Goal: Task Accomplishment & Management: Manage account settings

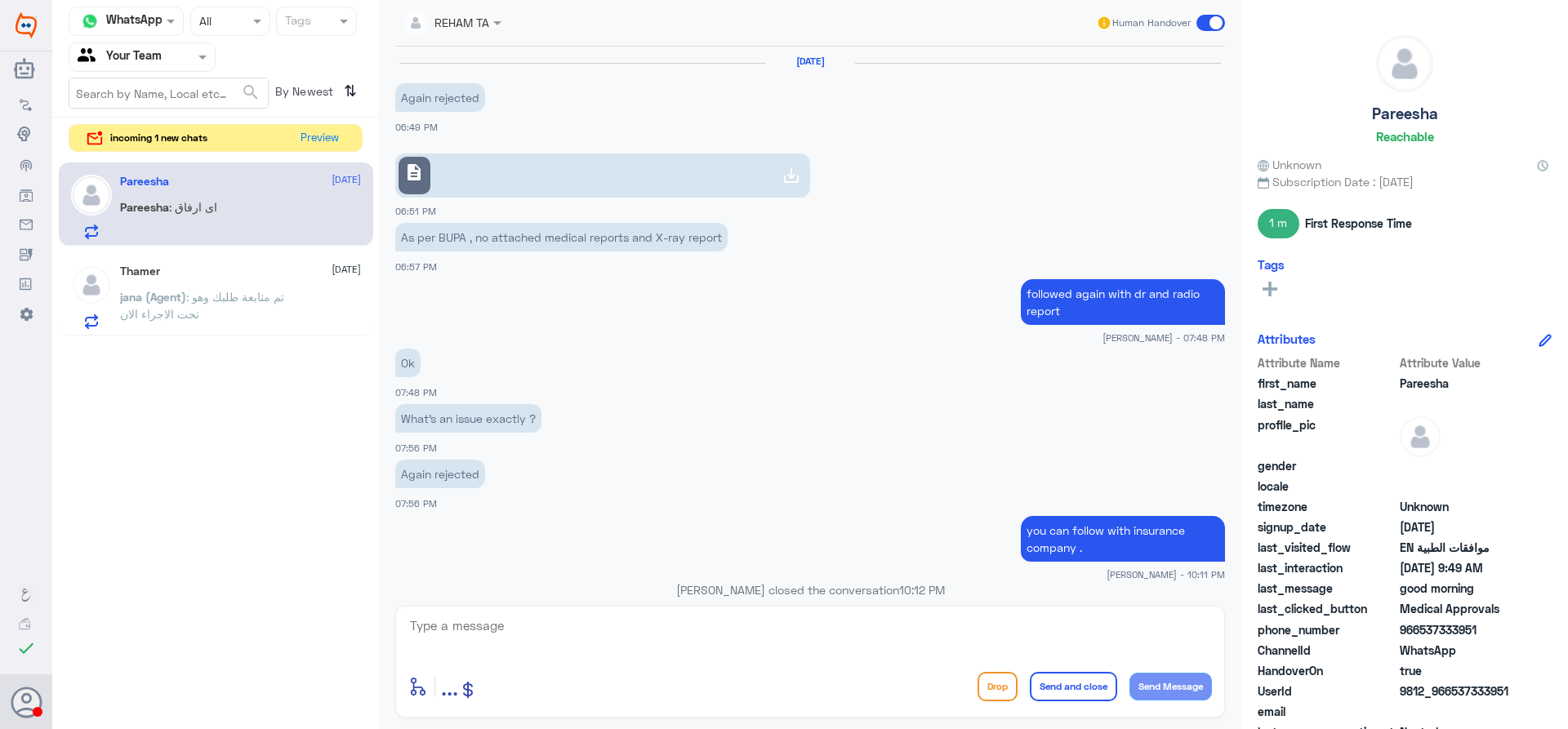
scroll to position [1319, 0]
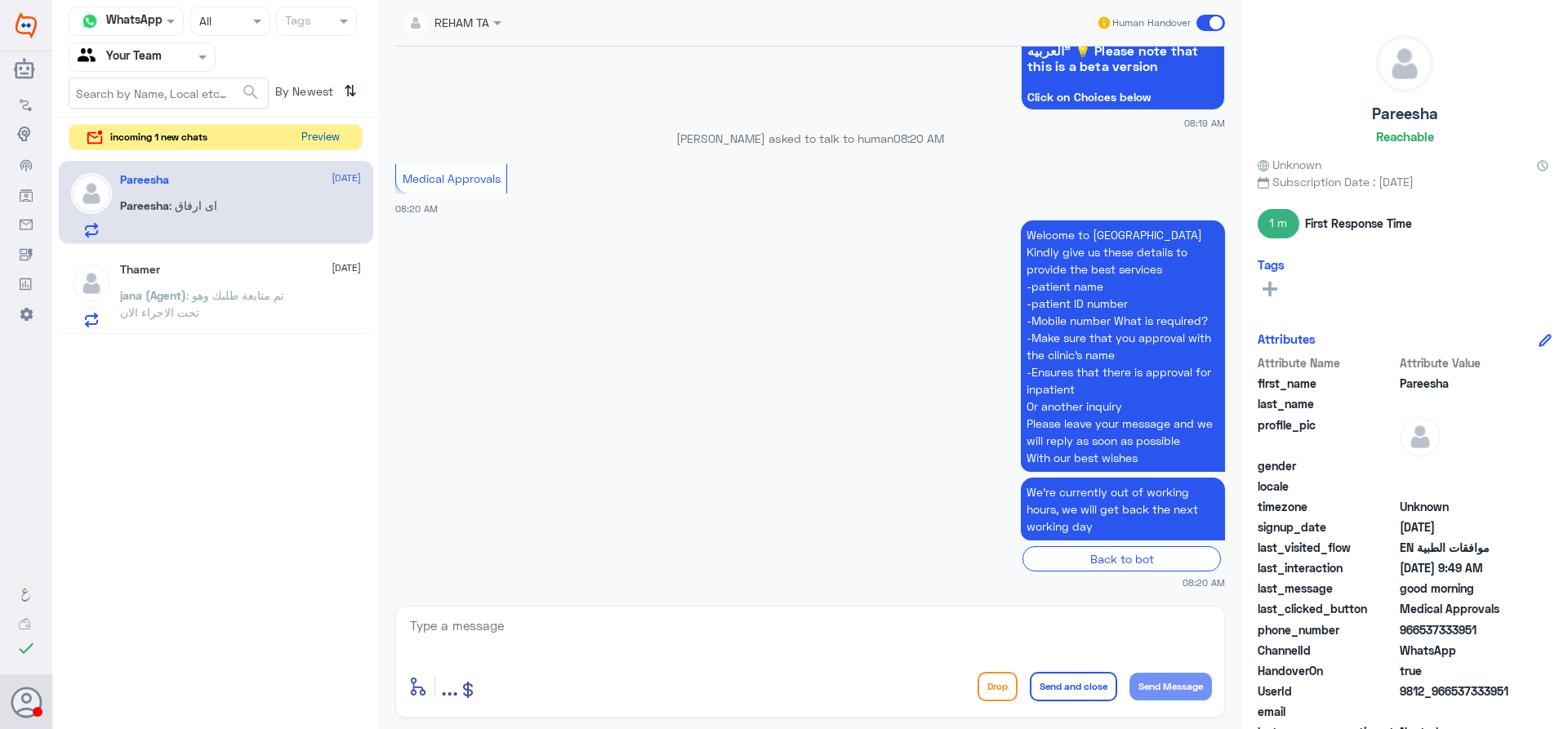
click at [317, 140] on button "Preview" at bounding box center [320, 137] width 51 height 25
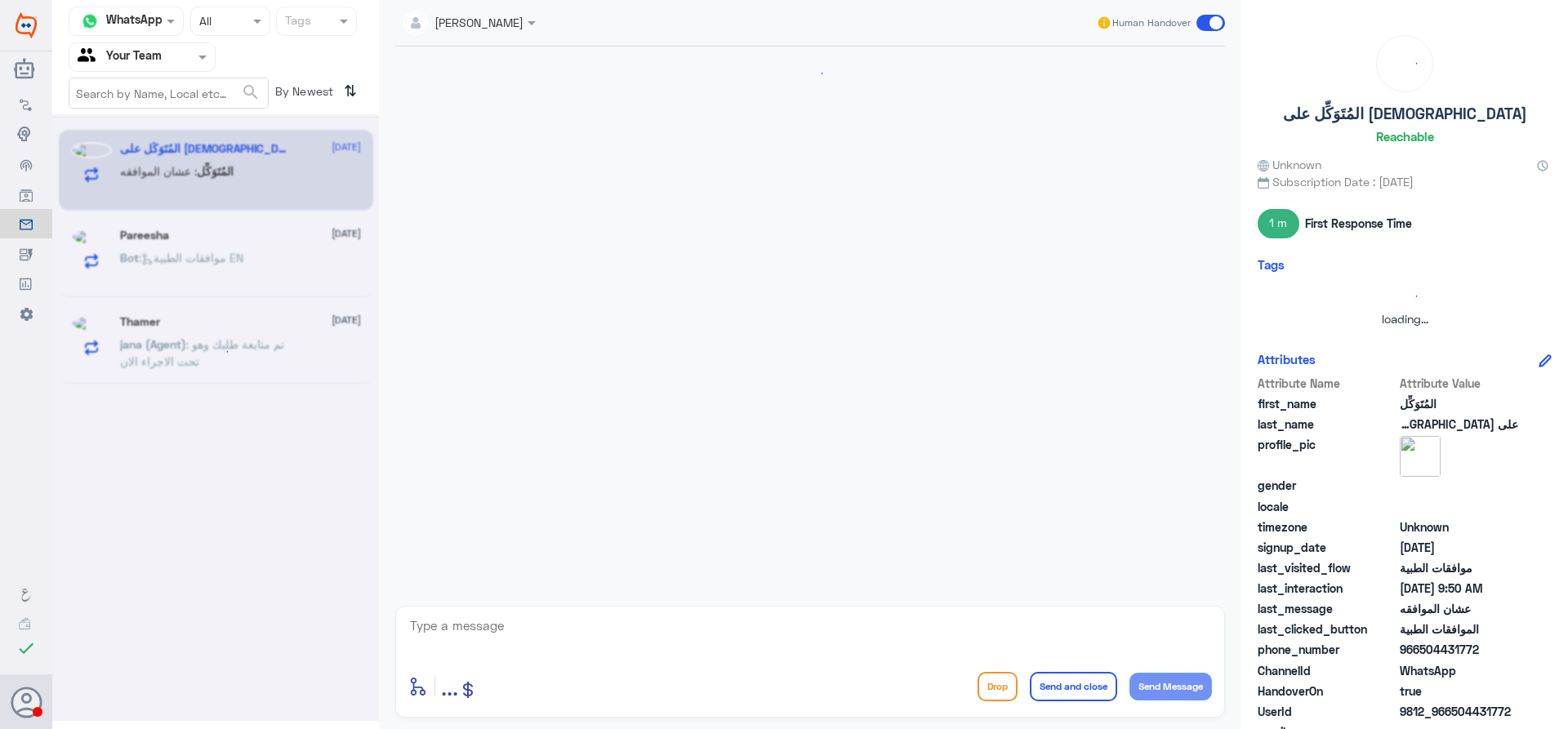
scroll to position [1399, 0]
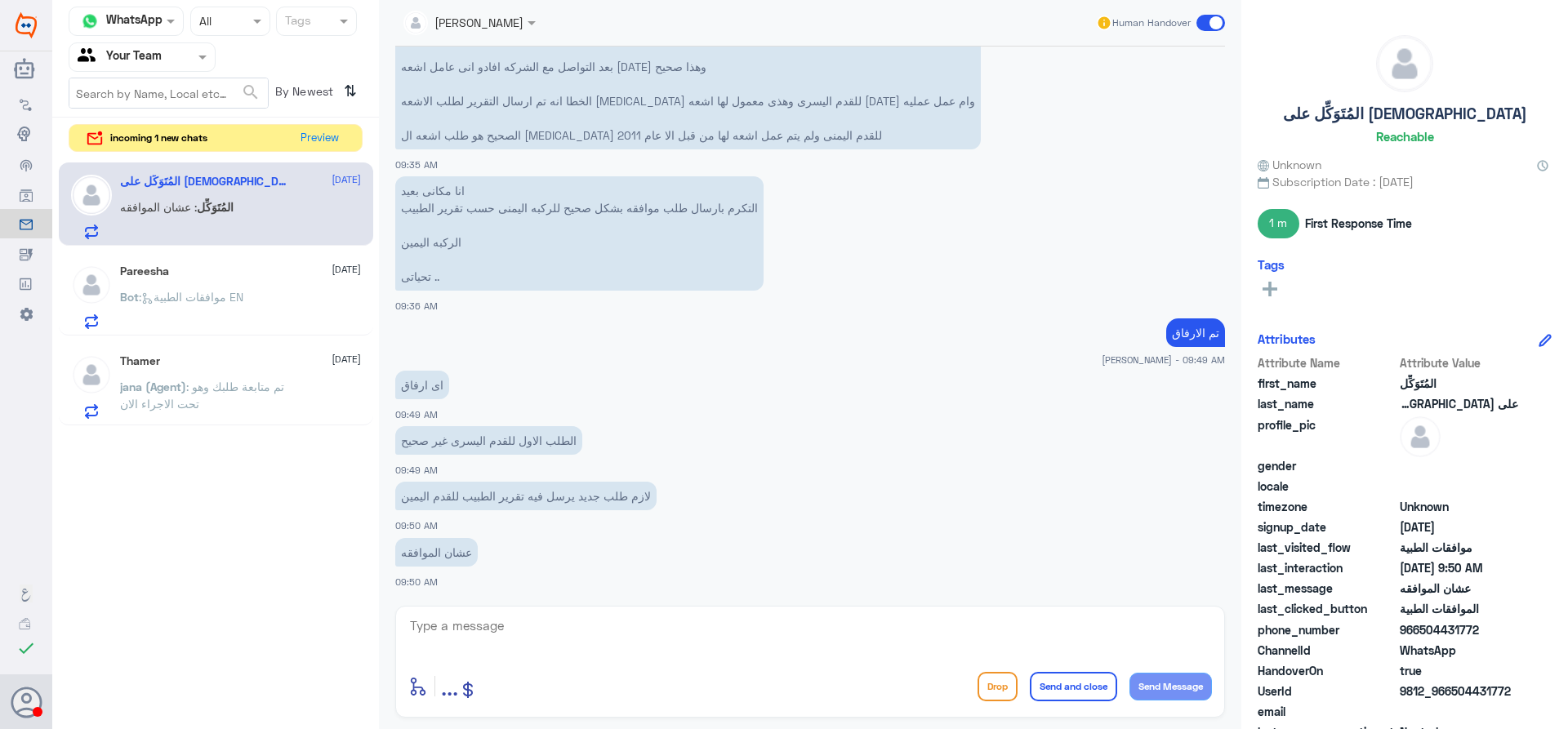
click at [662, 310] on div "انا مكانى بعيد التكرم بارسال طلب موافقه بشكل صحيح للركبه اليمنى حسب تقرير الطبي…" at bounding box center [810, 242] width 829 height 141
click at [243, 284] on div "Pareesha 17 August Bot : موافقات الطبية EN" at bounding box center [241, 296] width 241 height 64
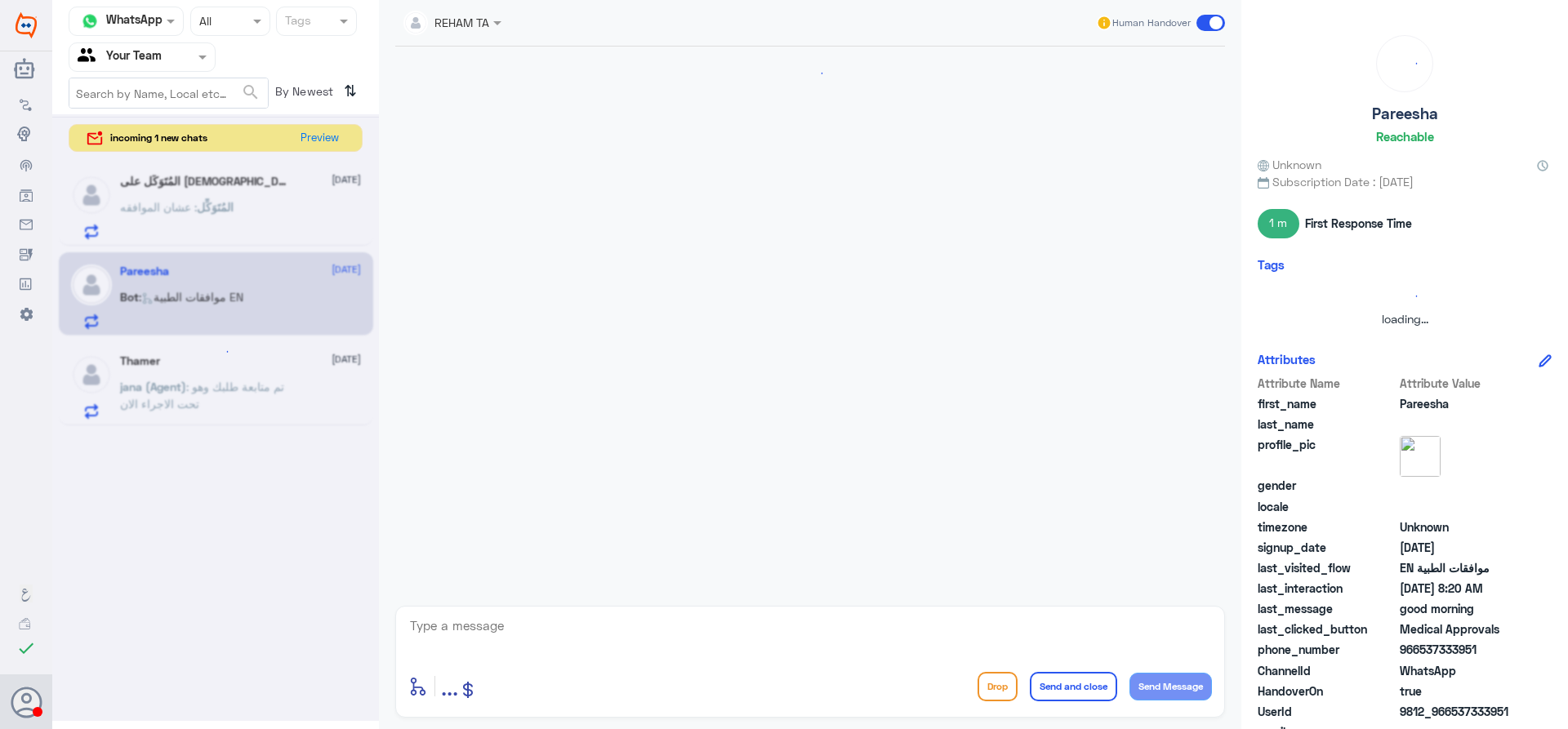
scroll to position [1319, 0]
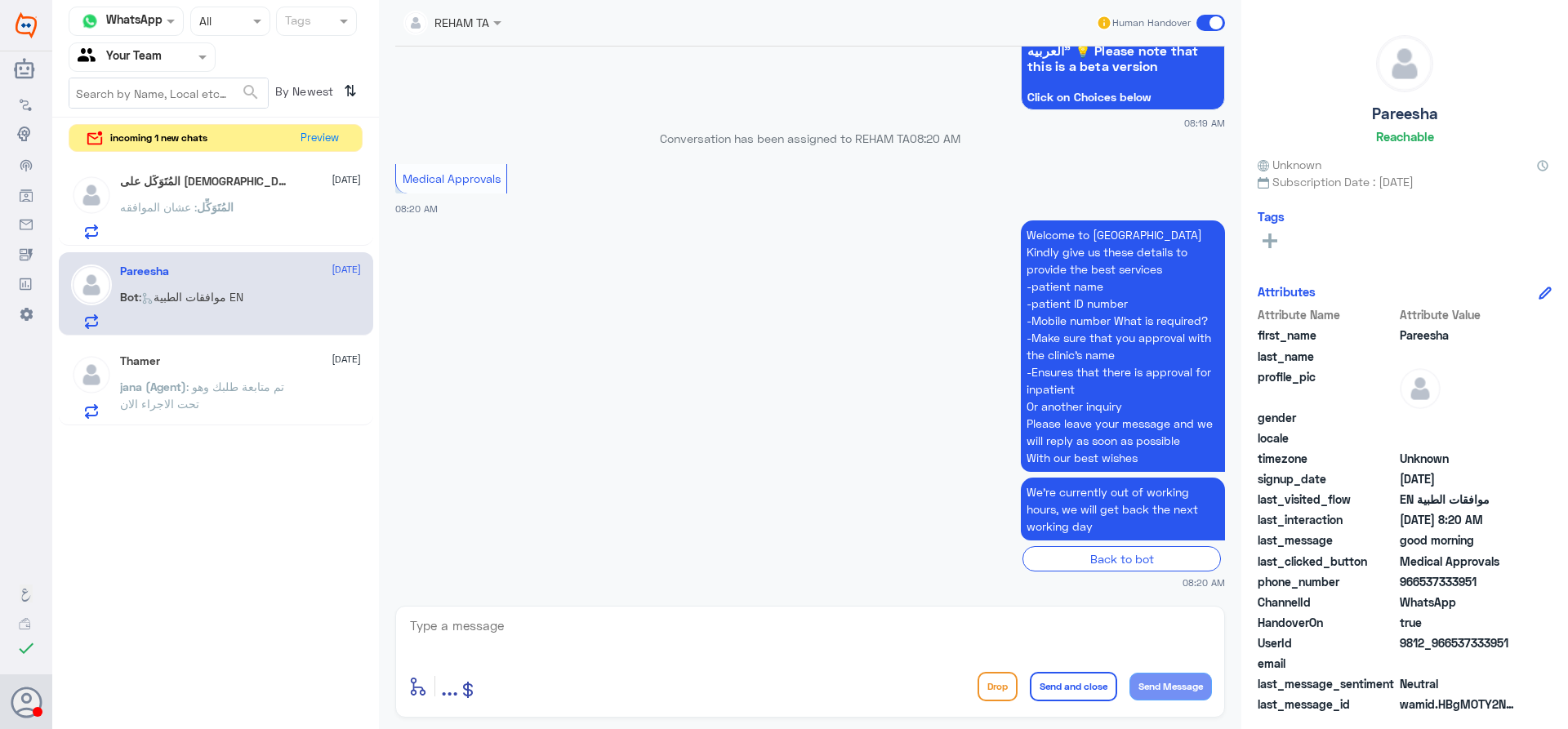
click at [223, 385] on span ": تم متابعة طلبك وهو تحت الاجراء الان" at bounding box center [202, 395] width 164 height 31
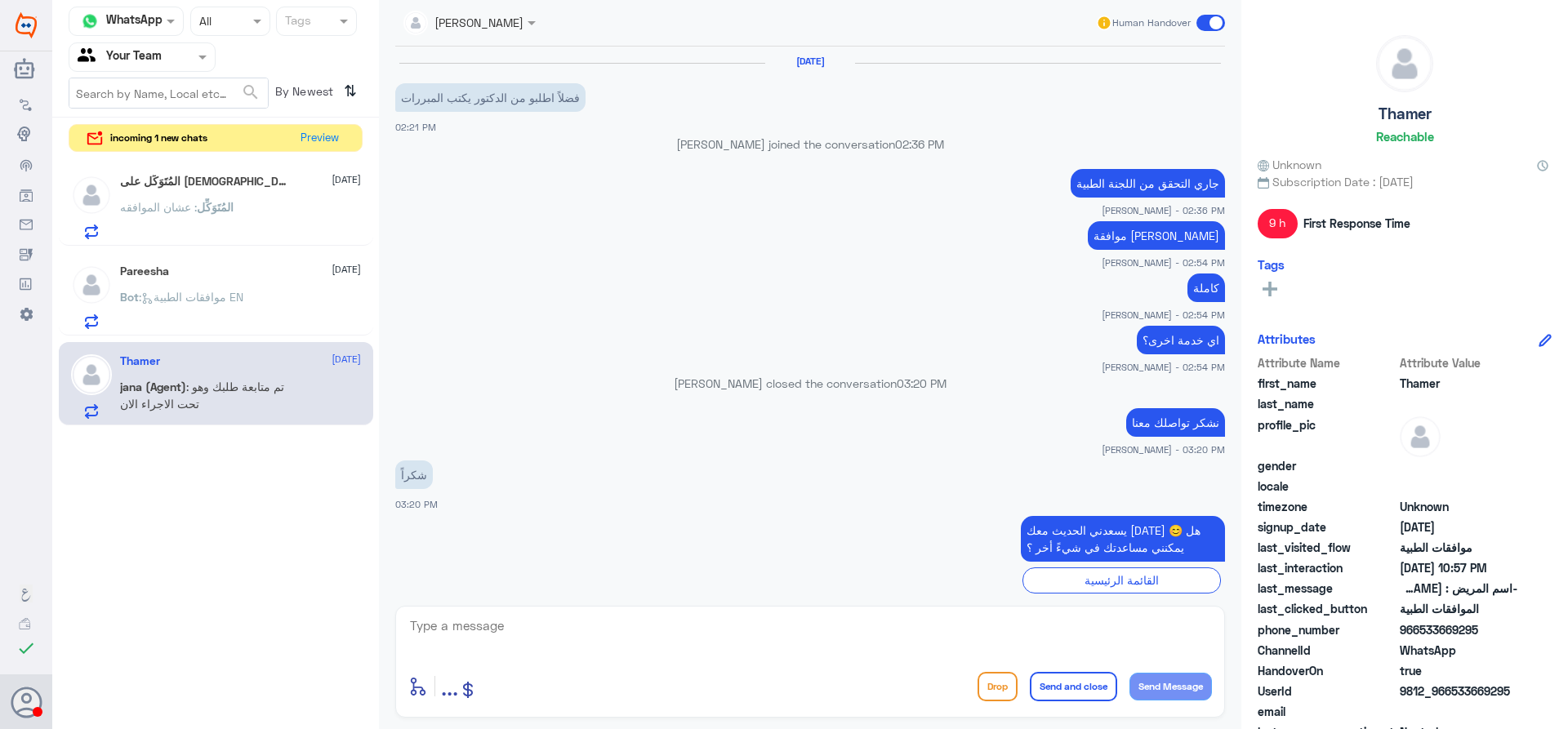
scroll to position [1179, 0]
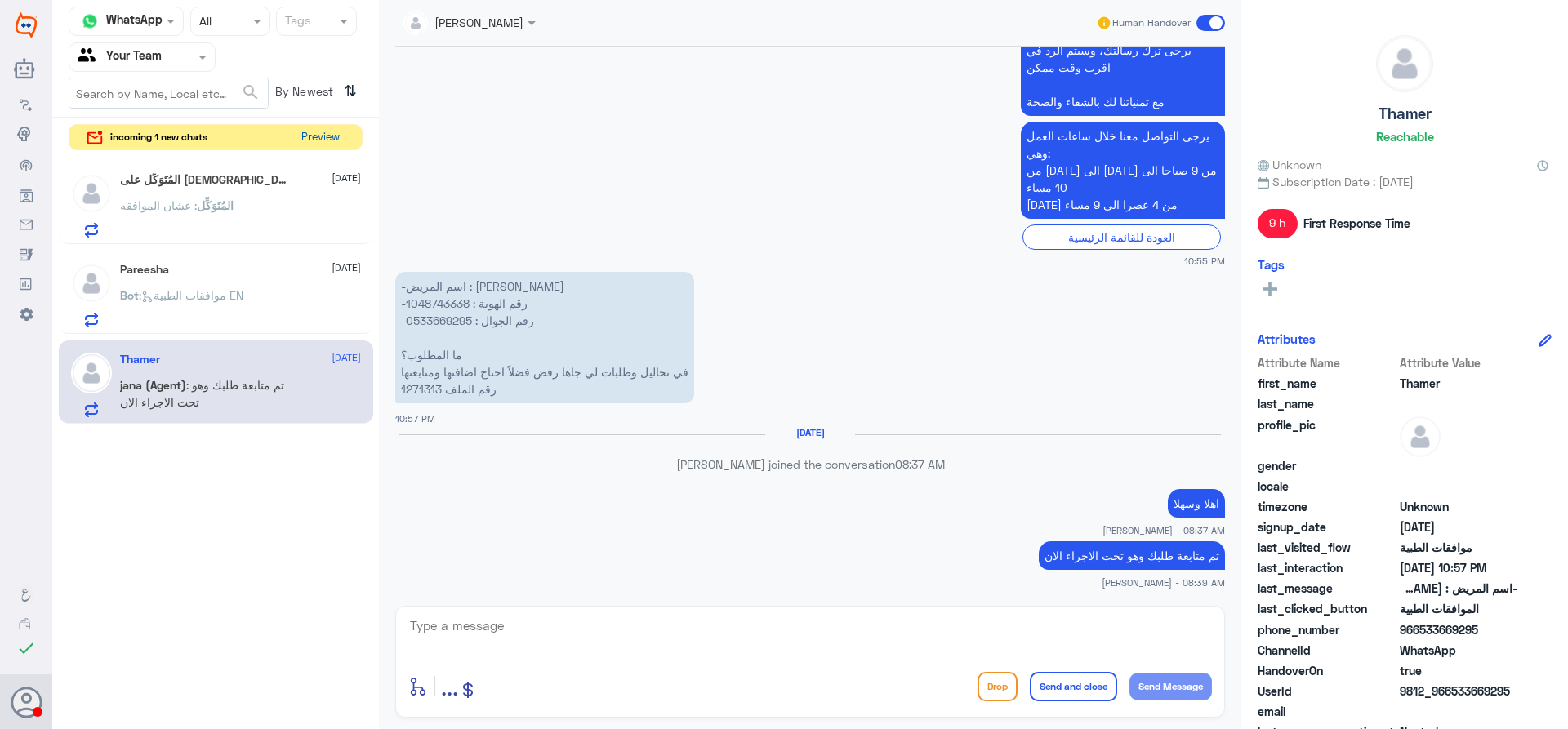
click at [335, 143] on button "Preview" at bounding box center [320, 137] width 51 height 25
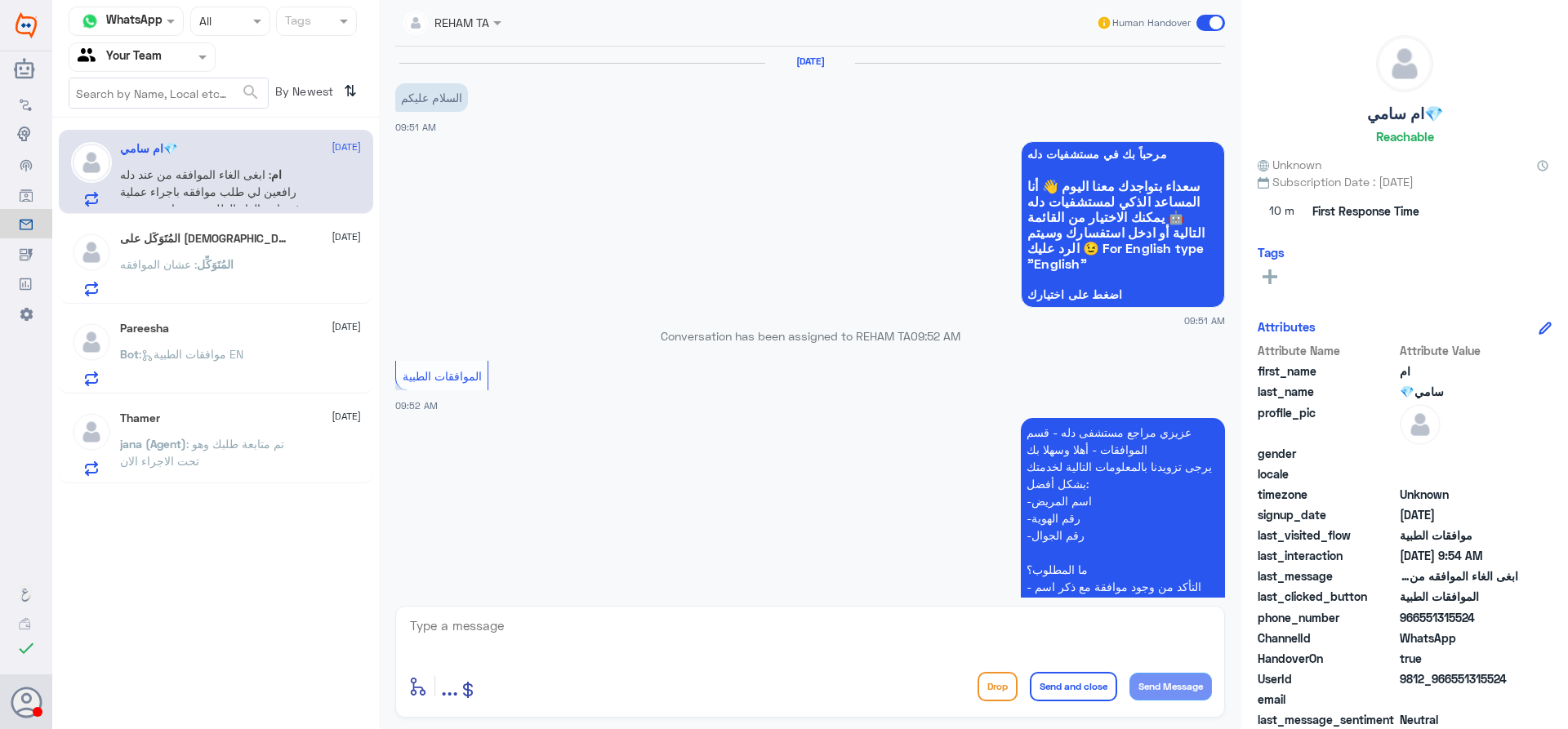
scroll to position [305, 0]
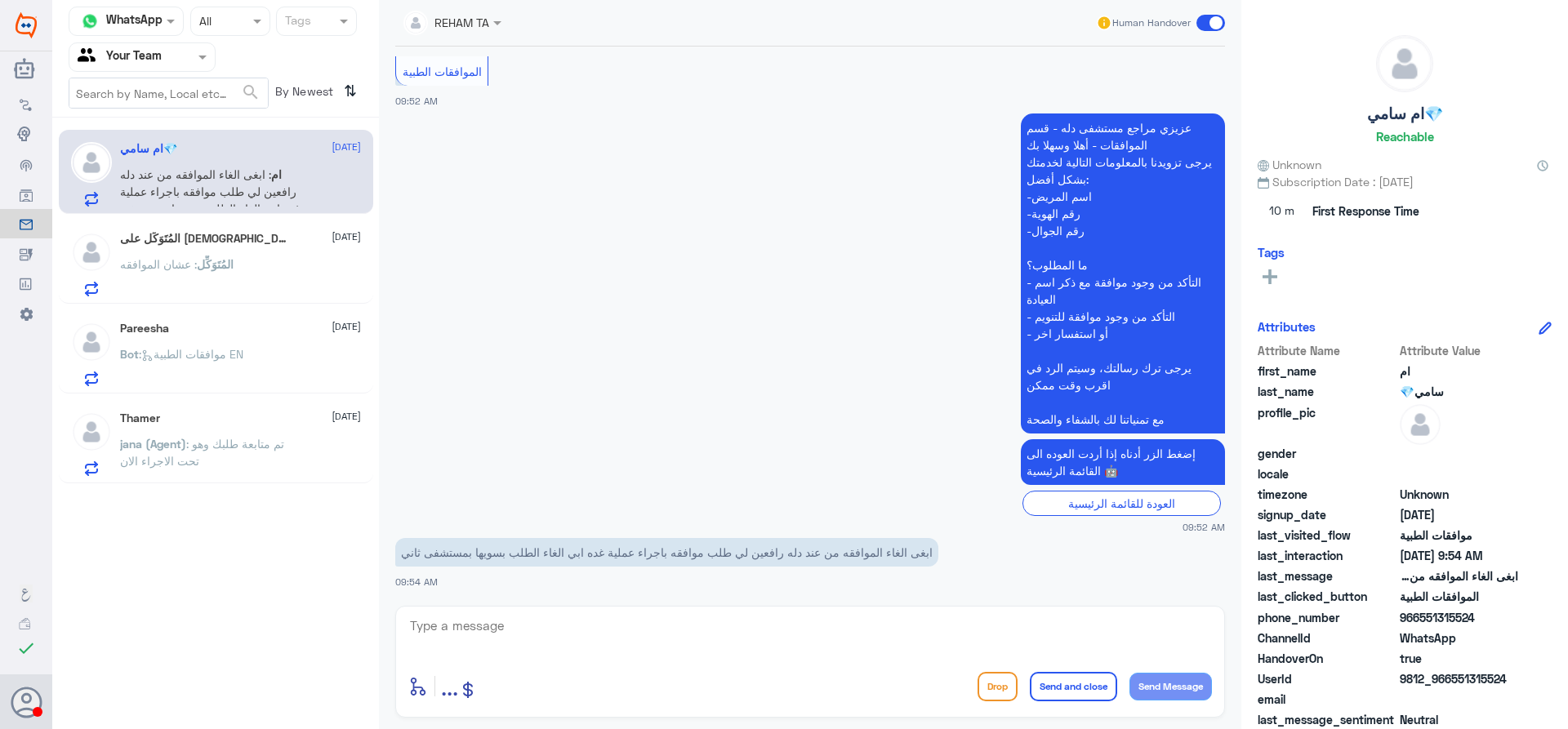
click at [496, 19] on span at bounding box center [499, 22] width 20 height 17
click at [801, 147] on app-msgs-text "عزيزي مراجع مستشفى دله - قسم الموافقات - أهلا وسهلا بك يرجى تزويدنا بالمعلومات …" at bounding box center [810, 274] width 829 height 322
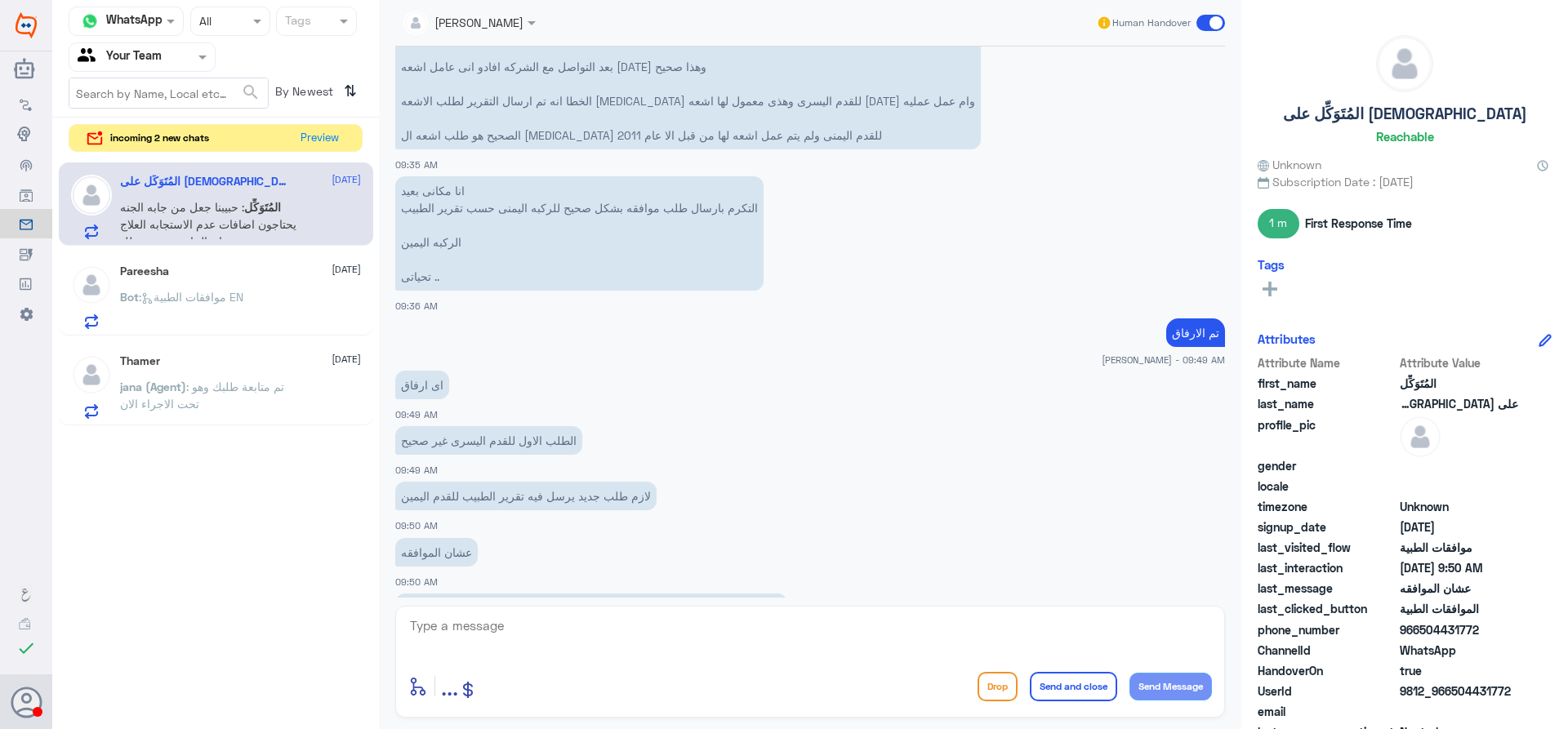
scroll to position [1472, 0]
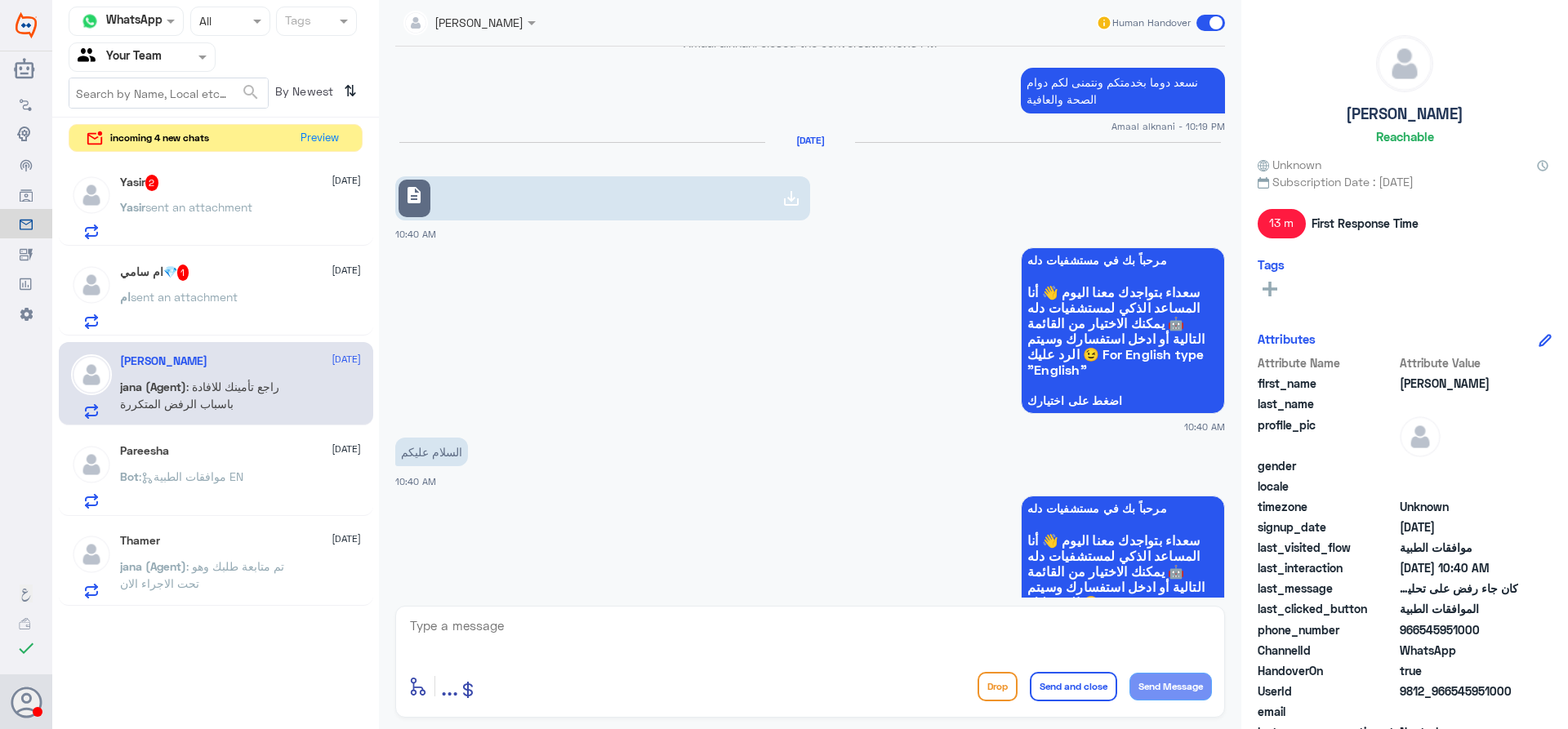
scroll to position [2390, 0]
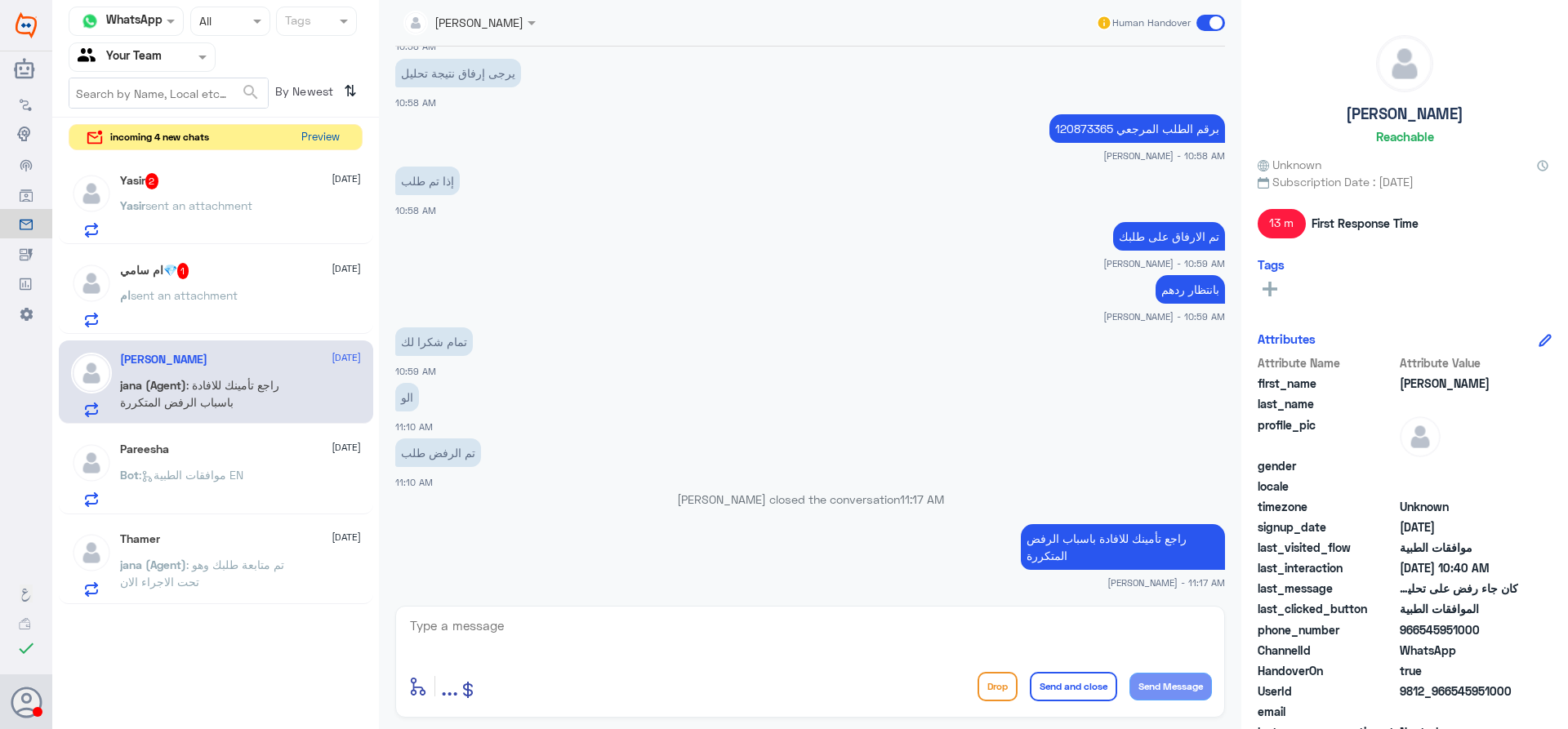
click at [307, 144] on button "Preview" at bounding box center [320, 137] width 51 height 25
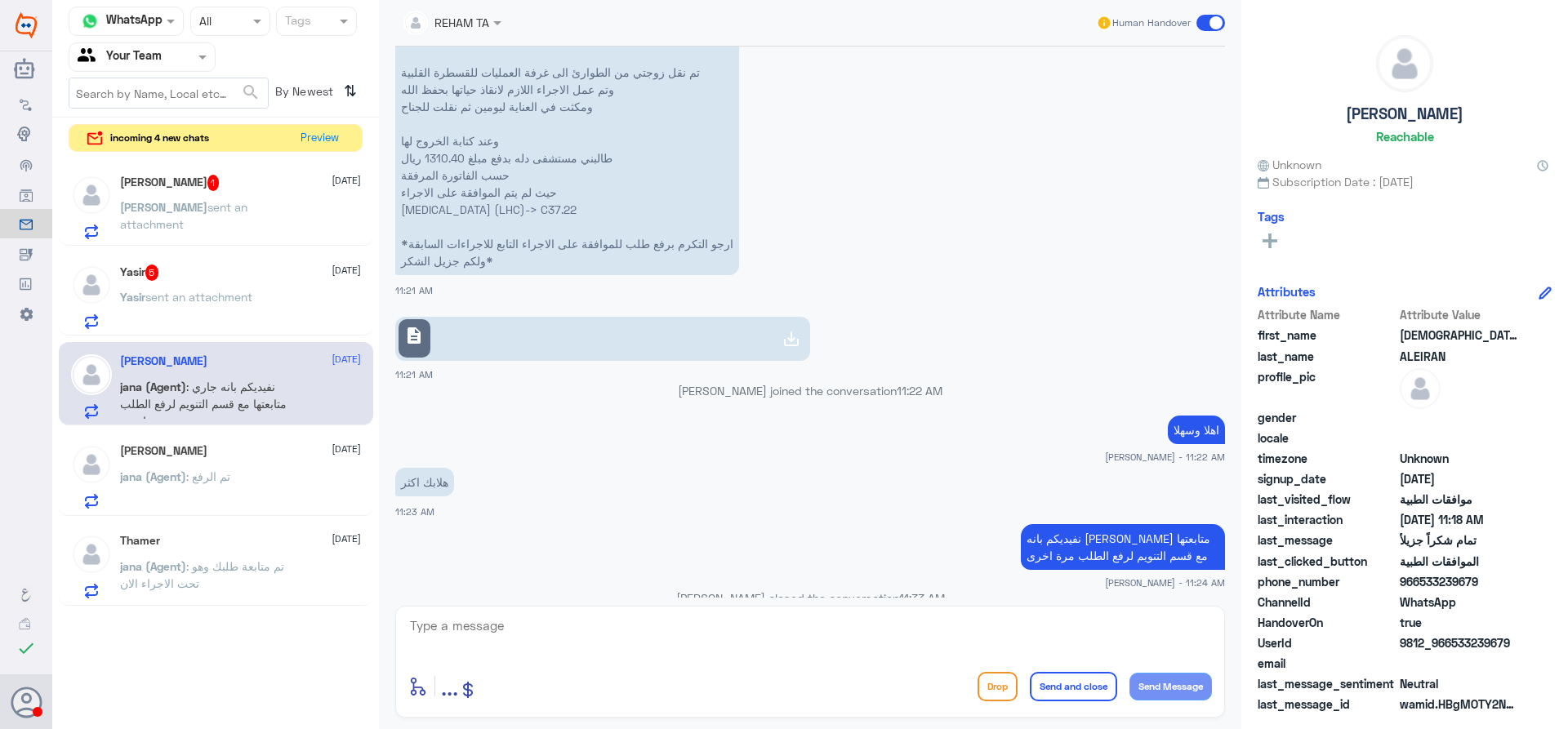
scroll to position [2103, 0]
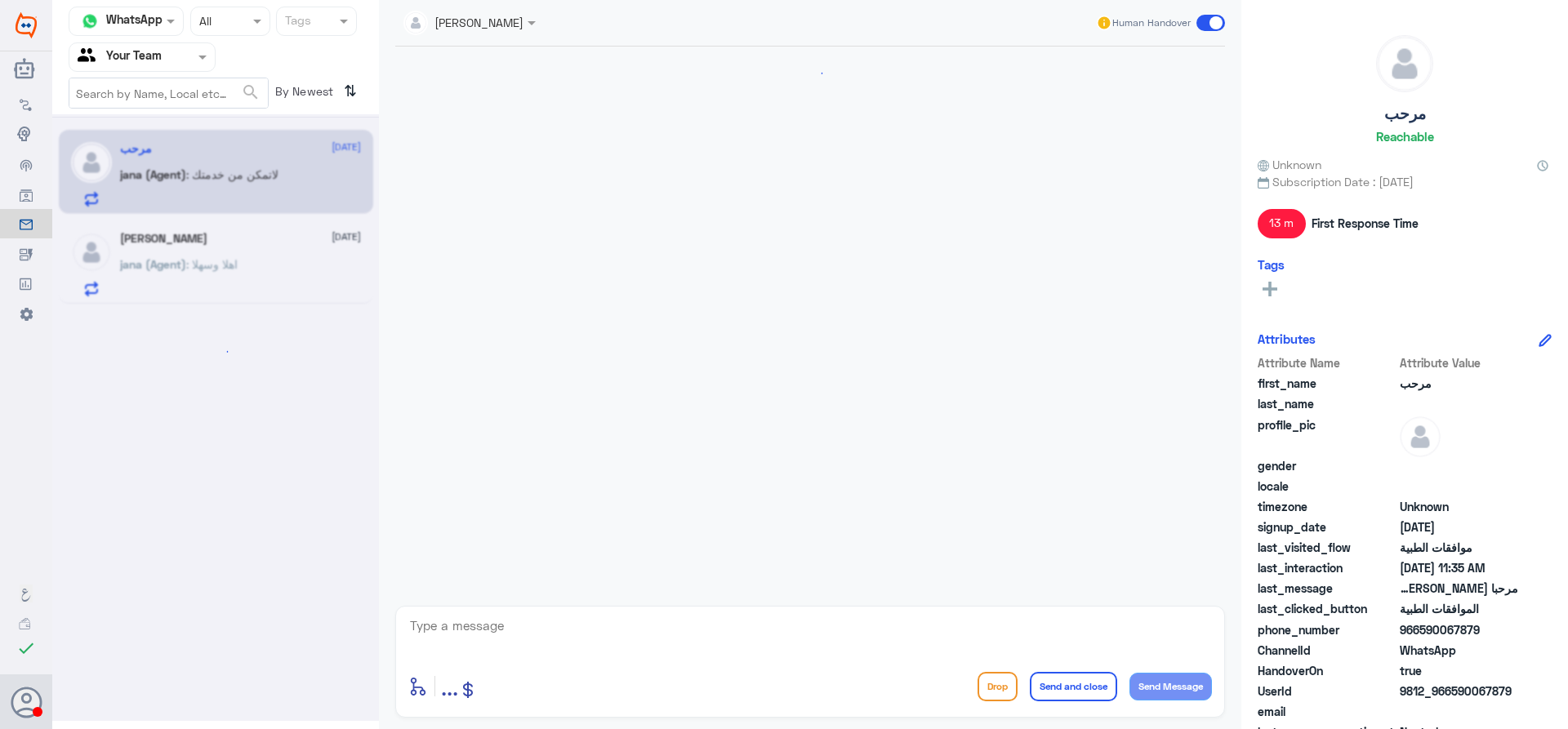
scroll to position [979, 0]
